Goal: Check status: Check status

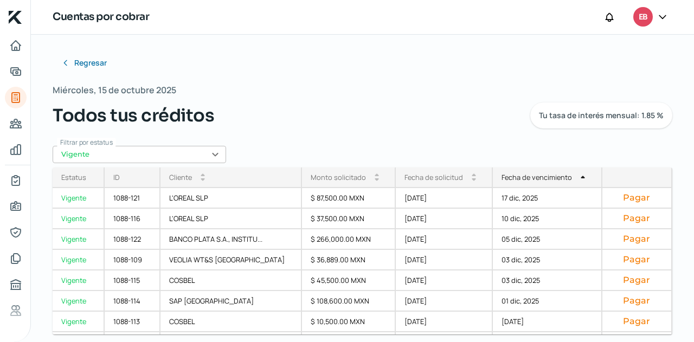
scroll to position [203, 0]
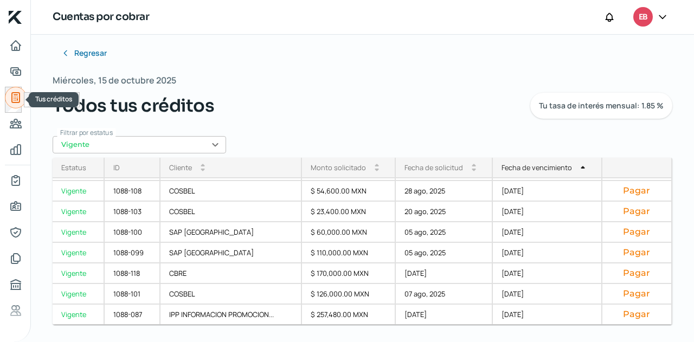
click at [18, 94] on icon "Tus créditos" at bounding box center [15, 97] width 13 height 13
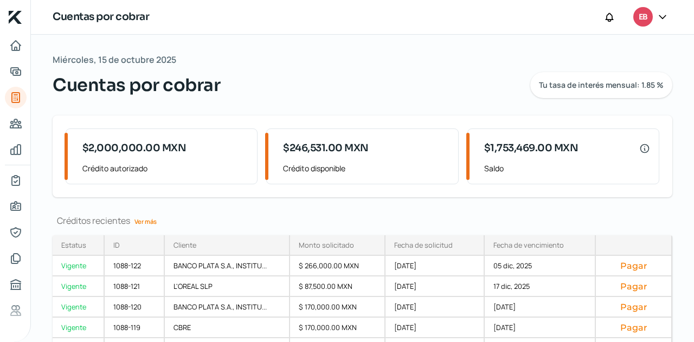
scroll to position [60, 0]
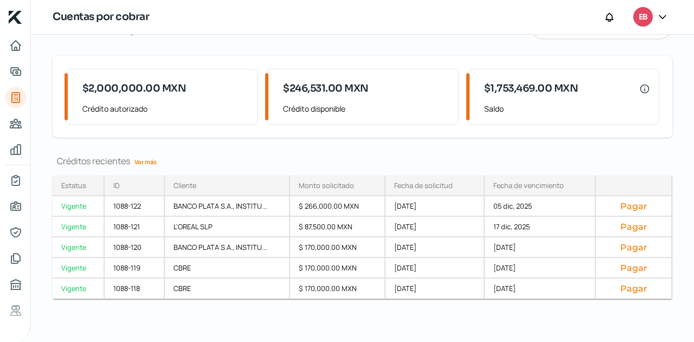
click at [155, 164] on link "Ver más" at bounding box center [145, 161] width 31 height 17
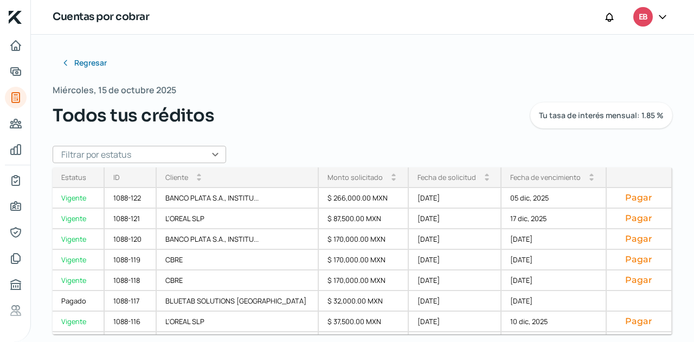
click at [208, 158] on input "text" at bounding box center [139, 154] width 173 height 17
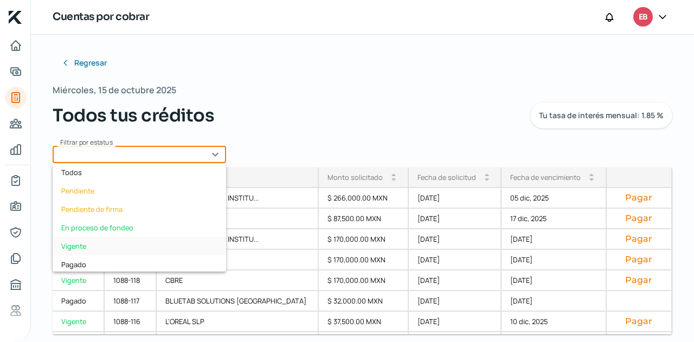
click at [88, 242] on div "Vigente" at bounding box center [139, 246] width 173 height 18
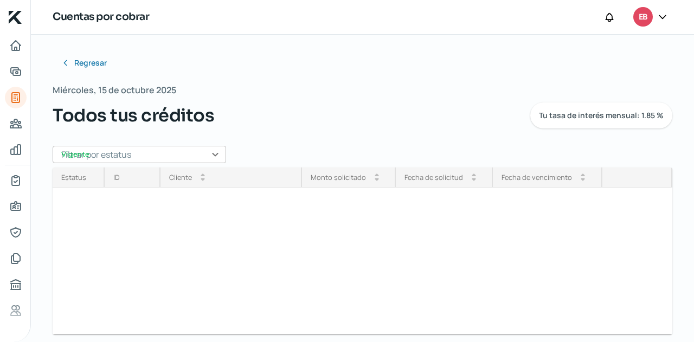
type input "Vigente"
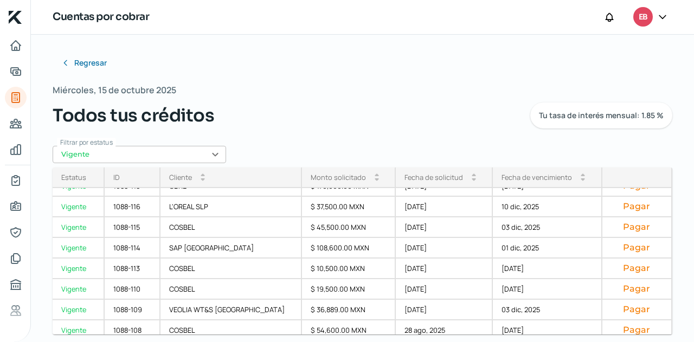
scroll to position [183, 0]
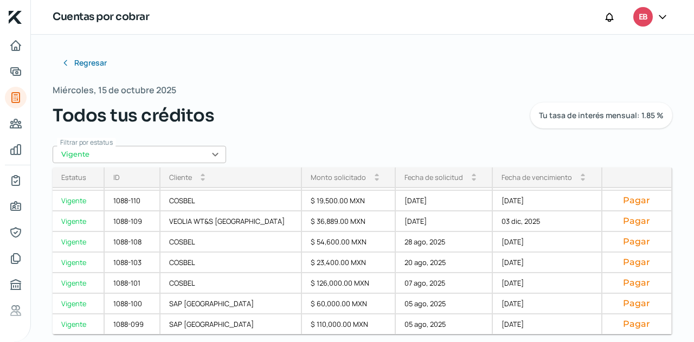
click at [546, 179] on div "Fecha de vencimiento" at bounding box center [536, 177] width 70 height 10
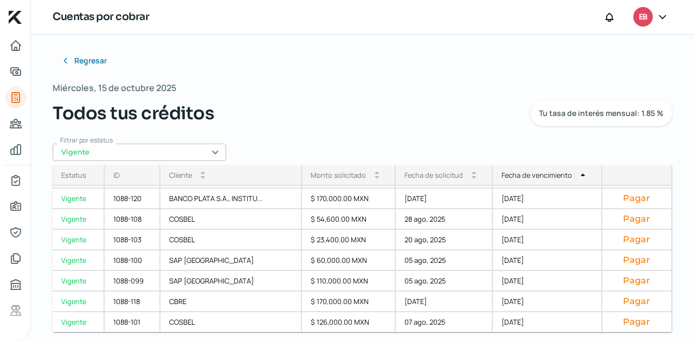
scroll to position [0, 0]
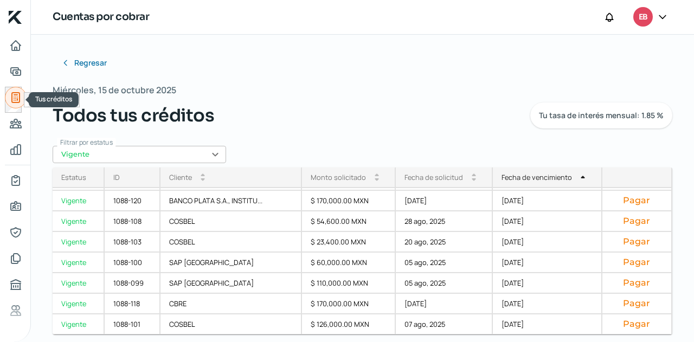
click at [22, 99] on link "Tus créditos" at bounding box center [16, 98] width 22 height 22
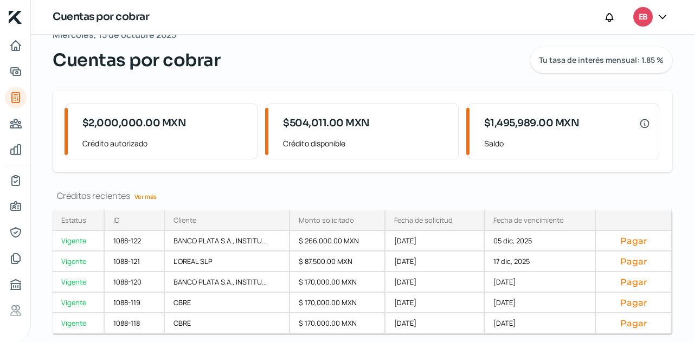
scroll to position [60, 0]
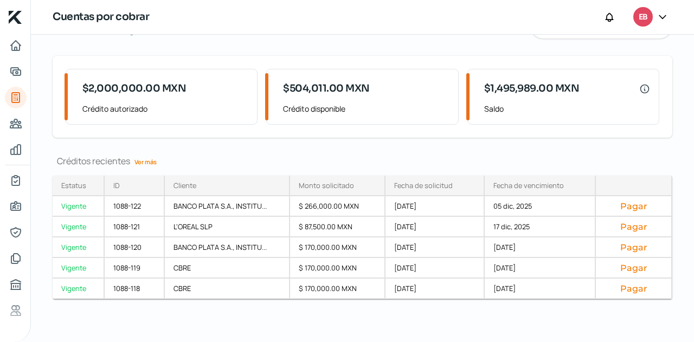
click at [147, 164] on link "Ver más" at bounding box center [145, 161] width 31 height 17
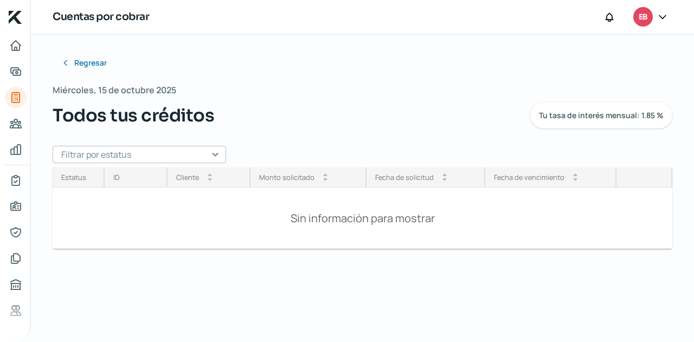
click at [177, 160] on input "text" at bounding box center [139, 154] width 173 height 17
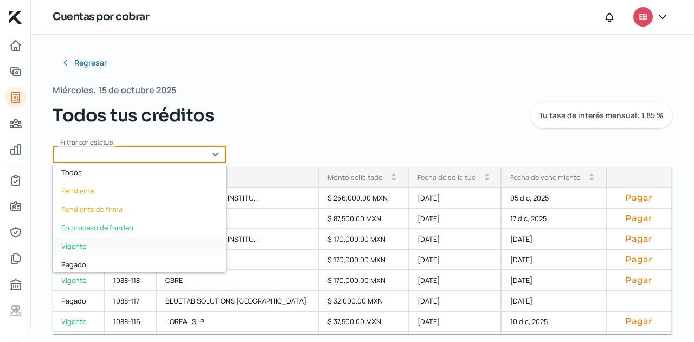
click at [114, 247] on div "Vigente" at bounding box center [139, 246] width 173 height 18
type input "Vigente"
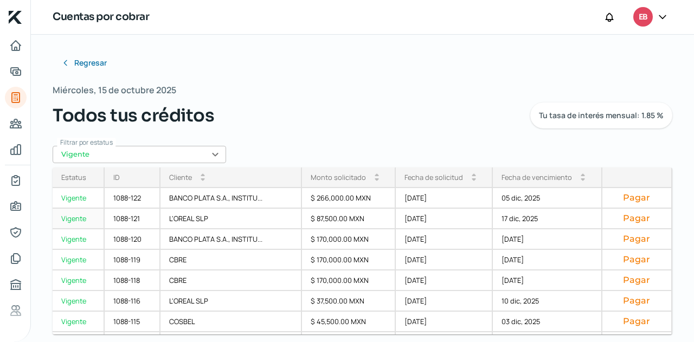
scroll to position [183, 0]
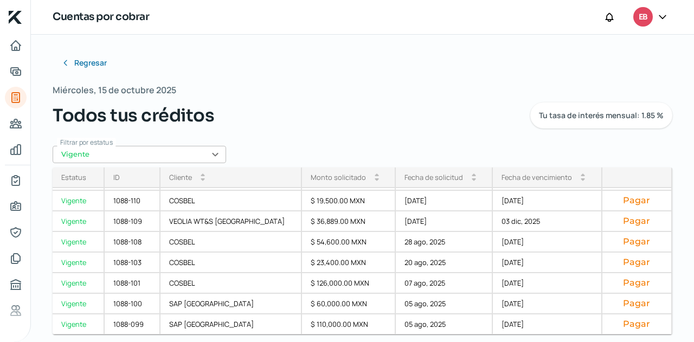
click at [538, 178] on div "Fecha de vencimiento" at bounding box center [536, 177] width 70 height 10
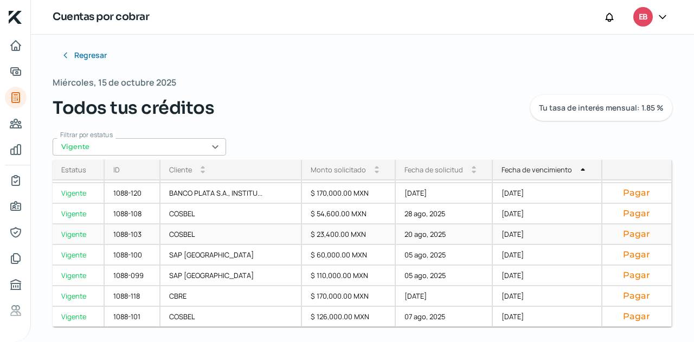
scroll to position [10, 0]
